Goal: Task Accomplishment & Management: Complete application form

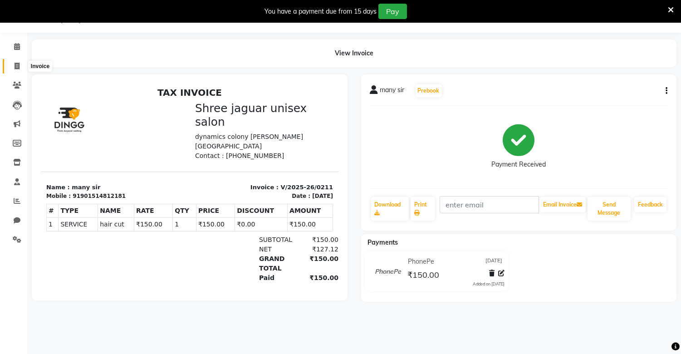
click at [15, 62] on span at bounding box center [17, 66] width 16 height 10
select select "service"
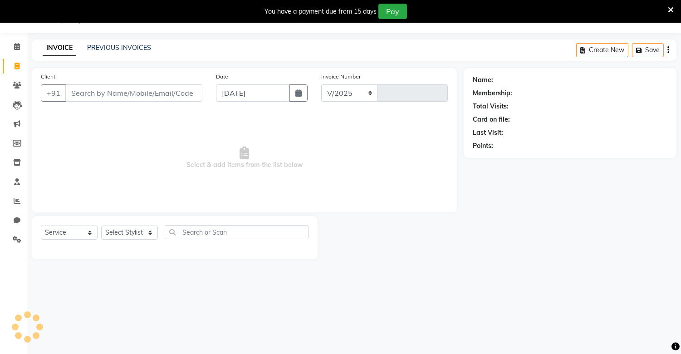
select select "8688"
type input "0212"
click at [83, 96] on input "Client" at bounding box center [133, 92] width 137 height 17
type input "9"
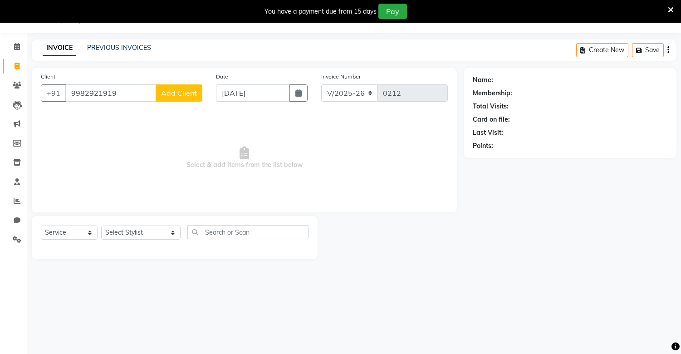
type input "9982921919"
click at [166, 94] on span "Add Client" at bounding box center [179, 93] width 36 height 9
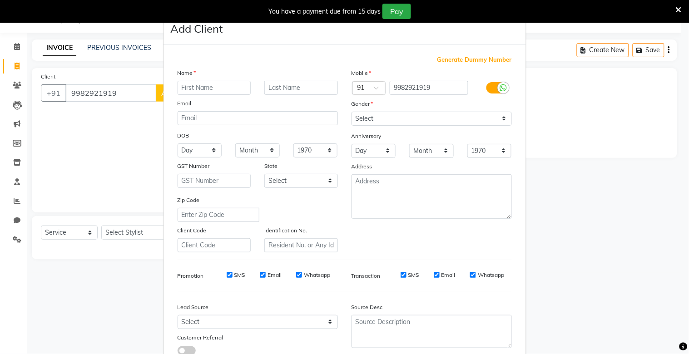
click at [206, 87] on input "text" at bounding box center [214, 88] width 74 height 14
click at [187, 88] on input "text" at bounding box center [214, 88] width 74 height 14
type input "d"
type input "[PERSON_NAME]"
click at [278, 87] on input "text" at bounding box center [301, 88] width 74 height 14
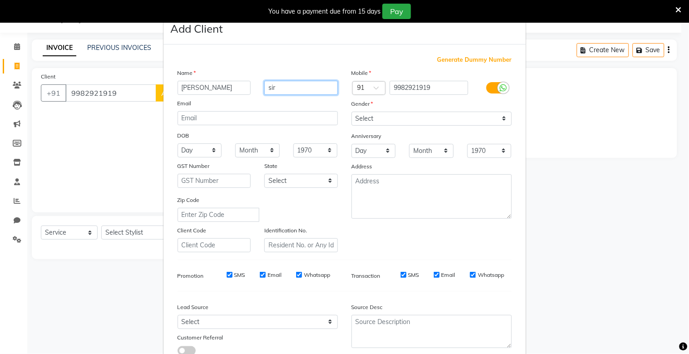
type input "sir"
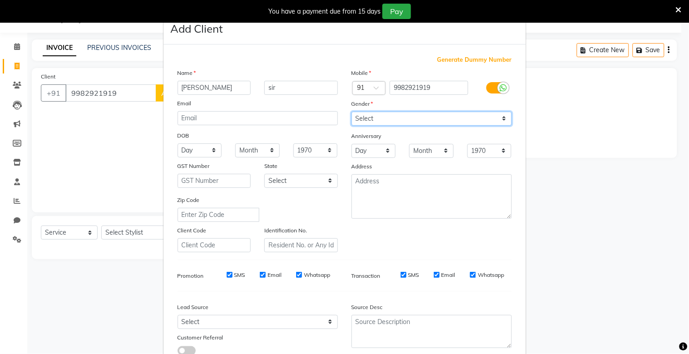
click at [388, 121] on select "Select [DEMOGRAPHIC_DATA] [DEMOGRAPHIC_DATA] Other Prefer Not To Say" at bounding box center [431, 119] width 160 height 14
select select "[DEMOGRAPHIC_DATA]"
click at [351, 112] on select "Select [DEMOGRAPHIC_DATA] [DEMOGRAPHIC_DATA] Other Prefer Not To Say" at bounding box center [431, 119] width 160 height 14
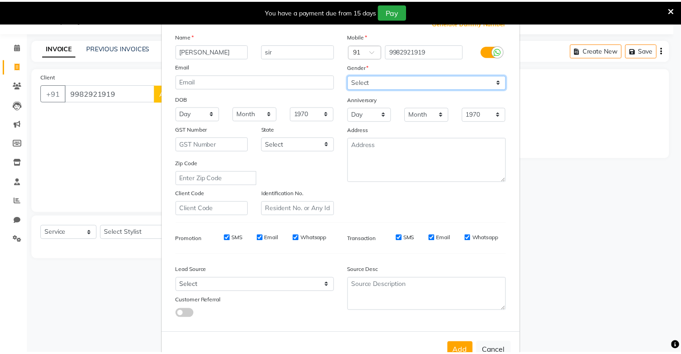
scroll to position [65, 0]
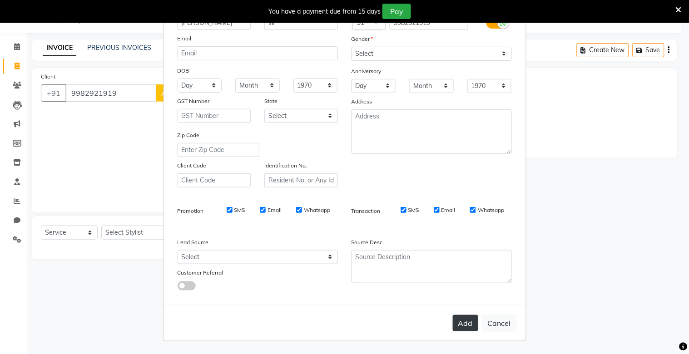
click at [461, 323] on button "Add" at bounding box center [465, 323] width 25 height 16
select select
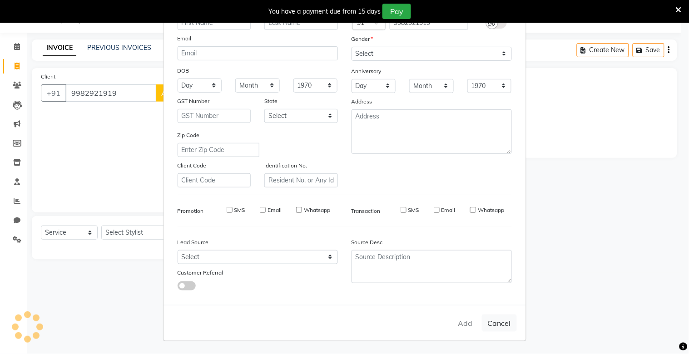
select select
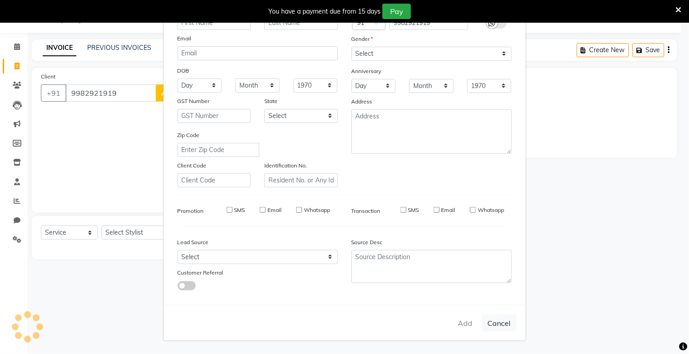
checkbox input "false"
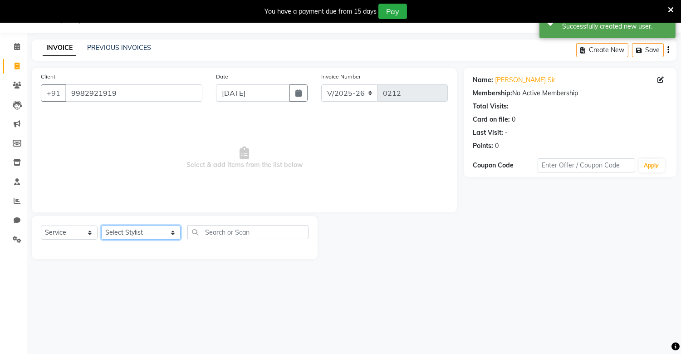
click at [146, 234] on select "Select Stylist alam [DEMOGRAPHIC_DATA] hair [PERSON_NAME] [DEMOGRAPHIC_DATA] ha…" at bounding box center [140, 233] width 79 height 14
select select "88619"
click at [101, 226] on select "Select Stylist alam [DEMOGRAPHIC_DATA] hair [PERSON_NAME] [DEMOGRAPHIC_DATA] ha…" at bounding box center [140, 233] width 79 height 14
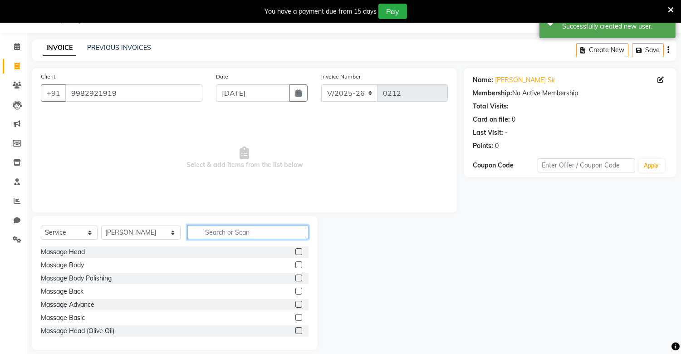
click at [224, 232] on input "text" at bounding box center [247, 232] width 121 height 14
type input "hai"
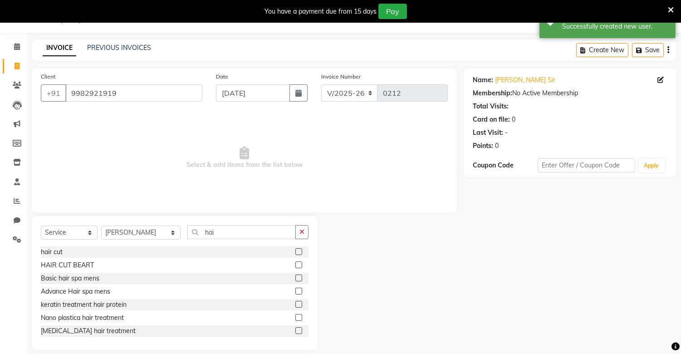
click at [296, 253] on label at bounding box center [299, 251] width 7 height 7
click at [296, 253] on input "checkbox" at bounding box center [299, 252] width 6 height 6
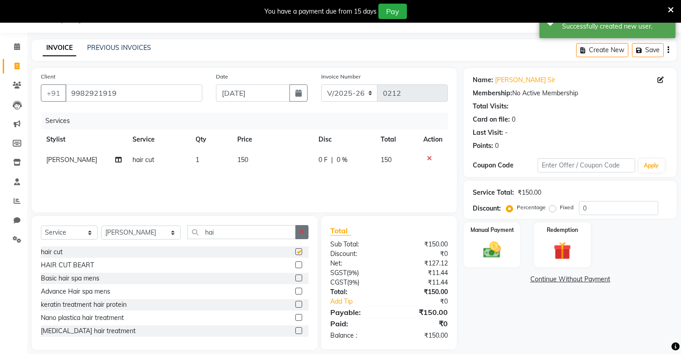
checkbox input "false"
click at [297, 230] on button "button" at bounding box center [302, 232] width 13 height 14
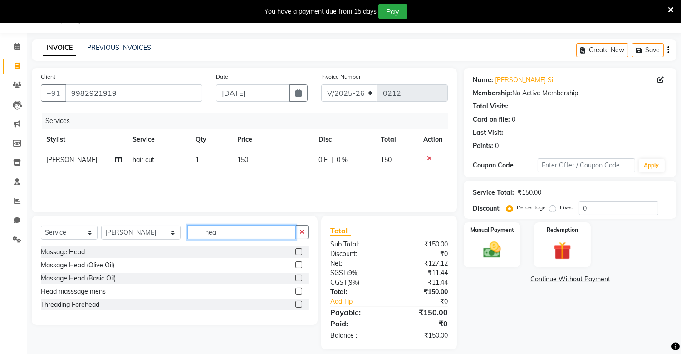
type input "hea"
click at [298, 277] on label at bounding box center [299, 278] width 7 height 7
click at [298, 277] on input "checkbox" at bounding box center [299, 279] width 6 height 6
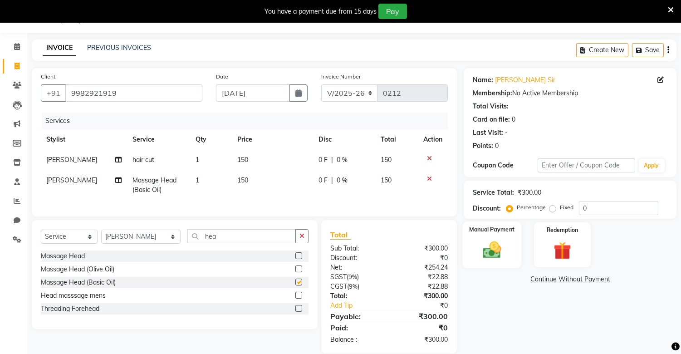
checkbox input "false"
click at [486, 255] on img at bounding box center [493, 250] width 30 height 21
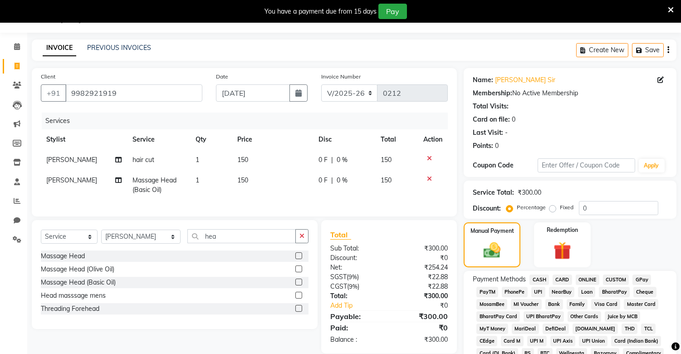
click at [507, 293] on span "PhonePe" at bounding box center [515, 292] width 26 height 10
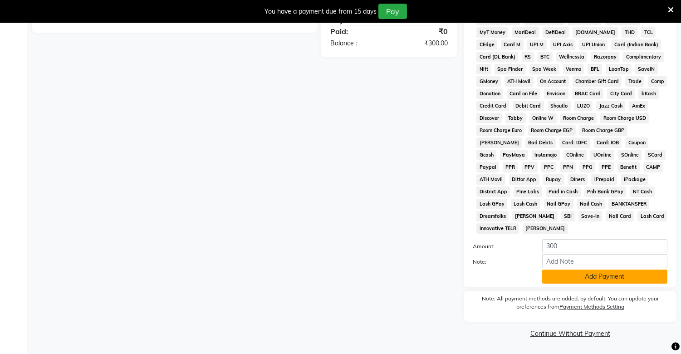
click at [583, 279] on button "Add Payment" at bounding box center [604, 277] width 125 height 14
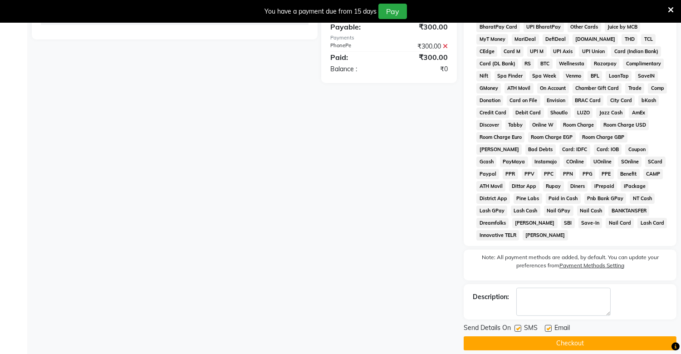
scroll to position [324, 0]
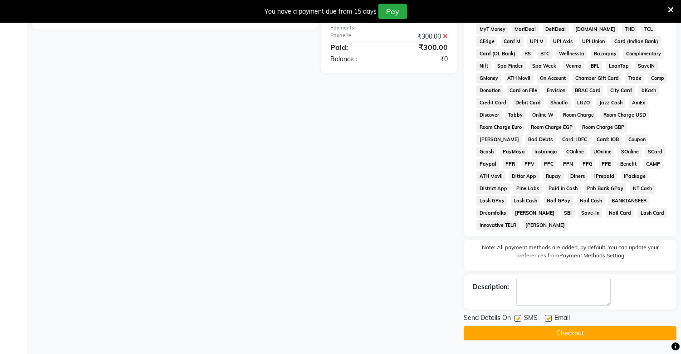
click at [507, 328] on button "Checkout" at bounding box center [570, 333] width 213 height 14
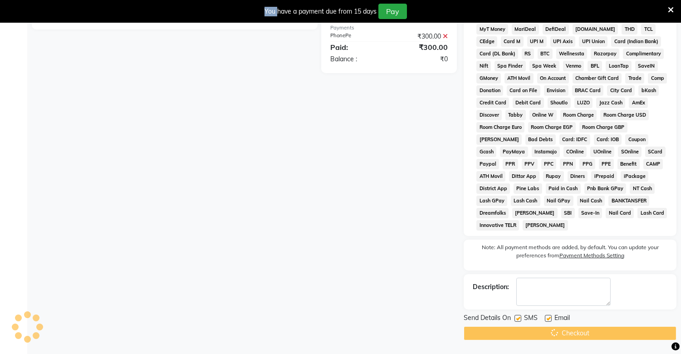
click at [507, 328] on div "Checkout" at bounding box center [570, 333] width 213 height 14
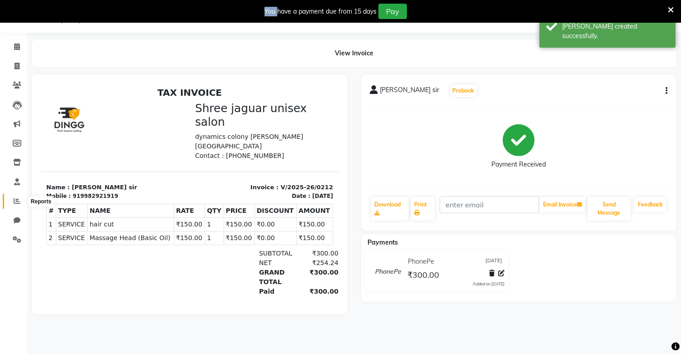
click at [12, 202] on span at bounding box center [17, 201] width 16 height 10
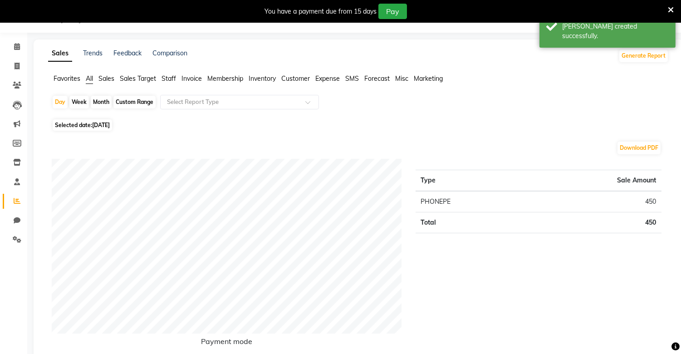
click at [75, 101] on div "Week" at bounding box center [79, 102] width 20 height 13
select select "9"
select select "2025"
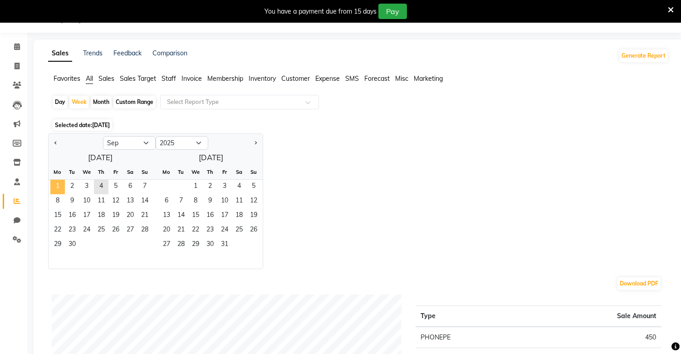
click at [58, 183] on span "1" at bounding box center [57, 187] width 15 height 15
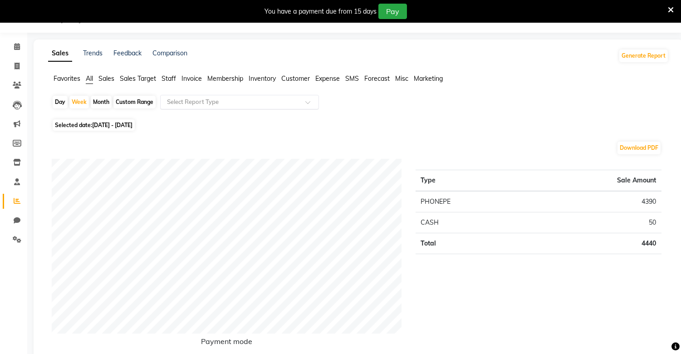
click at [184, 102] on input "text" at bounding box center [230, 102] width 131 height 9
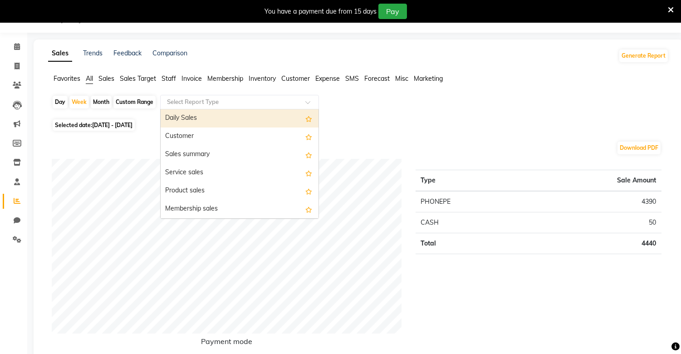
click at [196, 108] on div "Select Report Type" at bounding box center [239, 102] width 159 height 15
click at [197, 103] on input "text" at bounding box center [230, 102] width 131 height 9
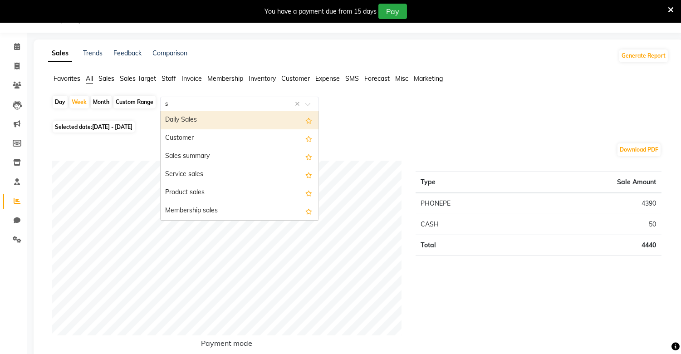
type input "st"
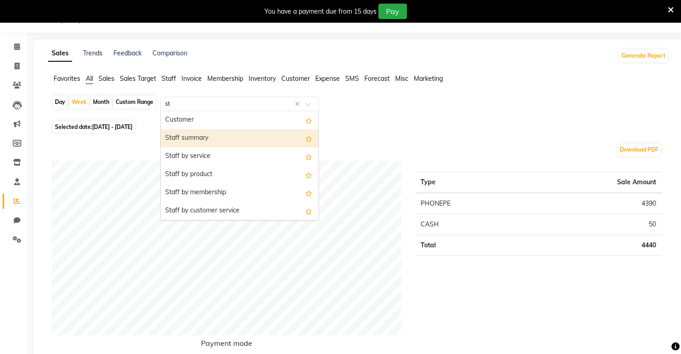
click at [240, 139] on div "Staff summary" at bounding box center [240, 138] width 158 height 18
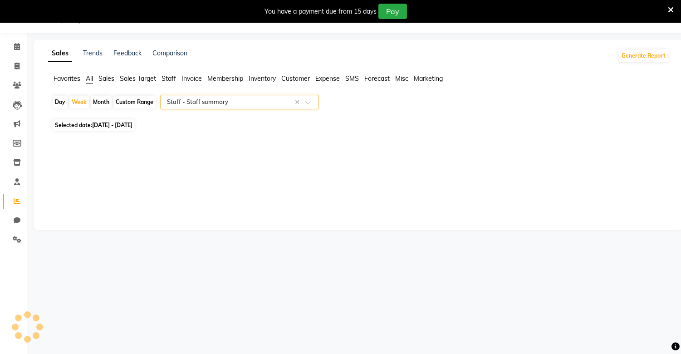
select select "full_report"
select select "csv"
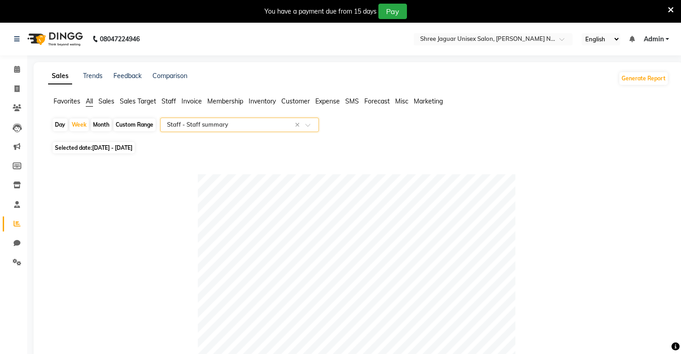
click at [99, 129] on div "Month" at bounding box center [101, 124] width 21 height 13
select select "9"
select select "2025"
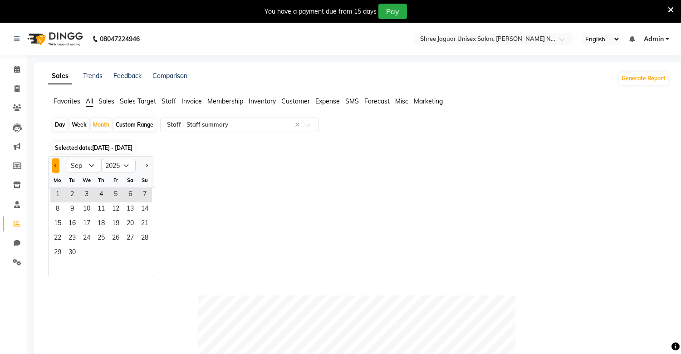
click at [55, 163] on button "Previous month" at bounding box center [55, 165] width 7 height 15
select select "8"
click at [113, 194] on span "1" at bounding box center [115, 195] width 15 height 15
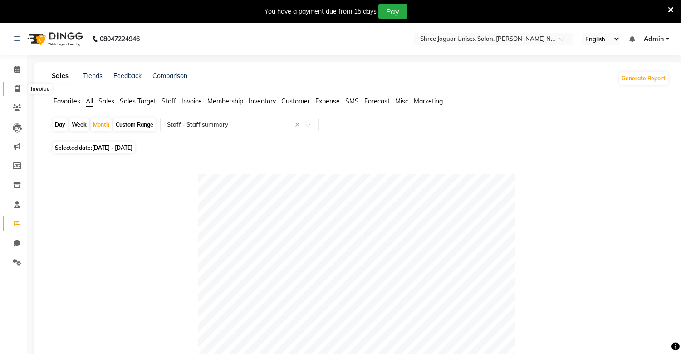
click at [24, 89] on span at bounding box center [17, 89] width 16 height 10
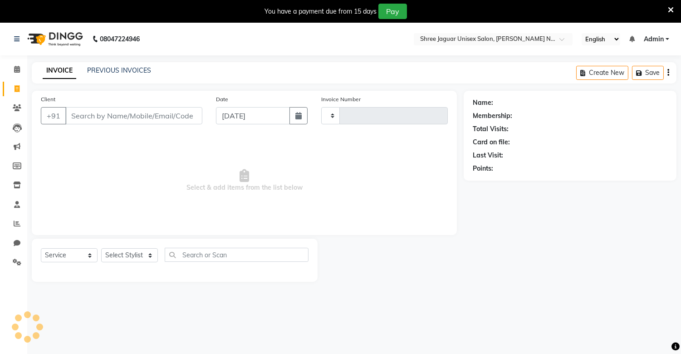
click at [24, 89] on ul "Calendar Invoice Clients Leads Marketing Members Inventory Staff Reports Chat S…" at bounding box center [13, 168] width 27 height 217
click at [24, 103] on span at bounding box center [17, 108] width 16 height 10
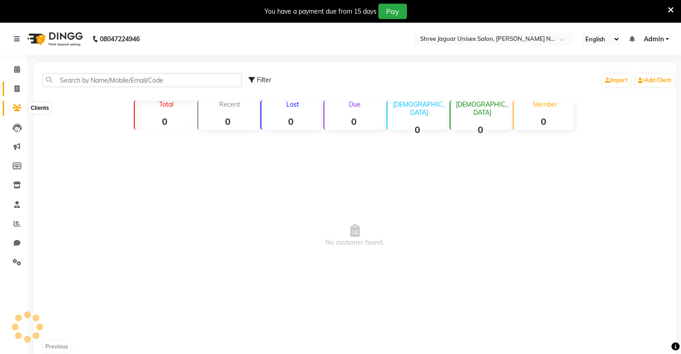
scroll to position [23, 0]
